Goal: Check status: Check status

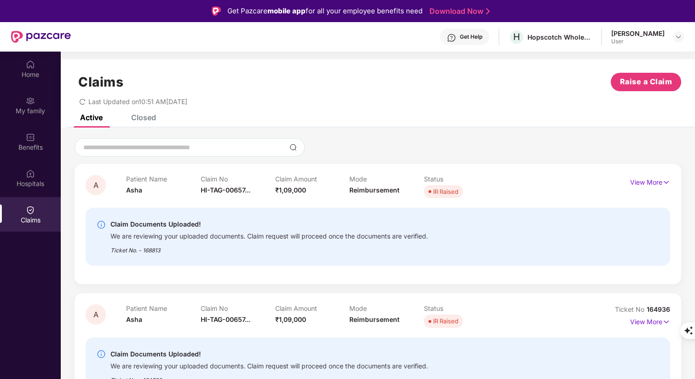
scroll to position [52, 0]
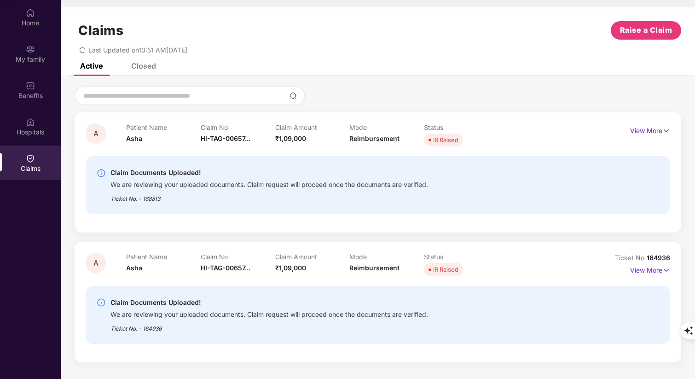
click at [234, 52] on div "Last Updated on 10:51 AM[DATE]" at bounding box center [378, 47] width 607 height 14
click at [237, 41] on div "Last Updated on 10:51 AM[DATE]" at bounding box center [378, 47] width 607 height 14
click at [281, 64] on div "Active Closed" at bounding box center [378, 69] width 634 height 13
click at [314, 72] on div "Active Closed" at bounding box center [378, 69] width 634 height 13
click at [323, 80] on div "A Patient Name Asha Claim No HI-TAG-00657... Claim Amount ₹1,09,000 Mode Reimbu…" at bounding box center [378, 223] width 634 height 295
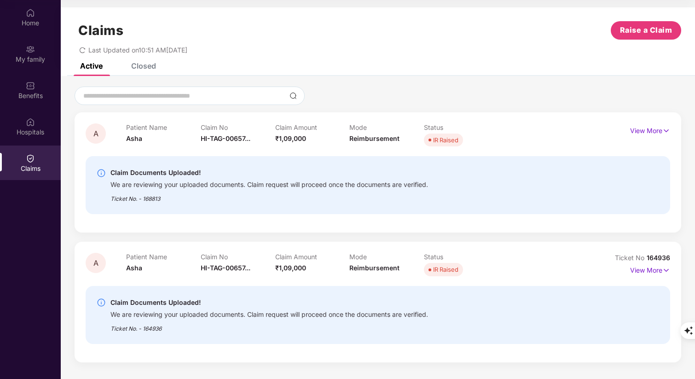
click at [341, 93] on div at bounding box center [378, 96] width 607 height 18
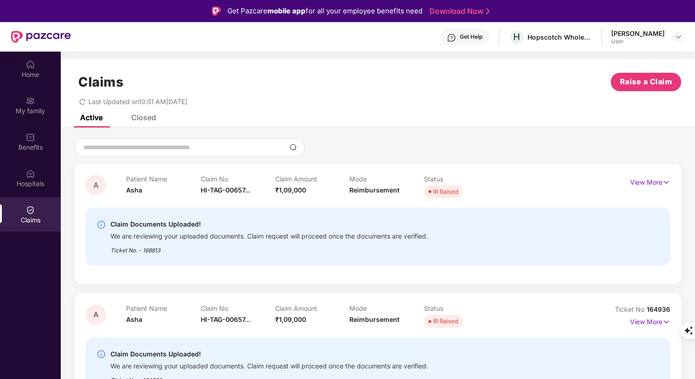
click at [399, 113] on div "Claims Raise a Claim Last Updated on 10:51 AM[DATE]" at bounding box center [378, 87] width 634 height 56
click at [439, 104] on div "Last Updated on 10:51 AM[DATE]" at bounding box center [378, 98] width 607 height 14
click at [434, 87] on div "Claims Raise a Claim" at bounding box center [378, 82] width 607 height 18
click at [462, 87] on div "Claims Raise a Claim" at bounding box center [378, 82] width 607 height 18
click at [471, 36] on div "Get Help" at bounding box center [471, 36] width 23 height 7
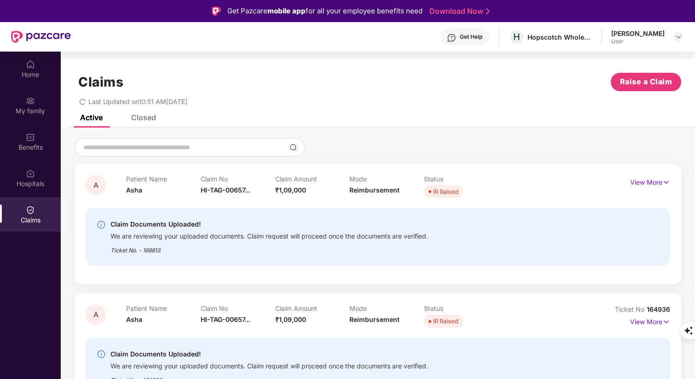
click at [348, 110] on div "Claims Raise a Claim Last Updated on 10:51 AM[DATE]" at bounding box center [378, 87] width 634 height 56
